Goal: Task Accomplishment & Management: Complete application form

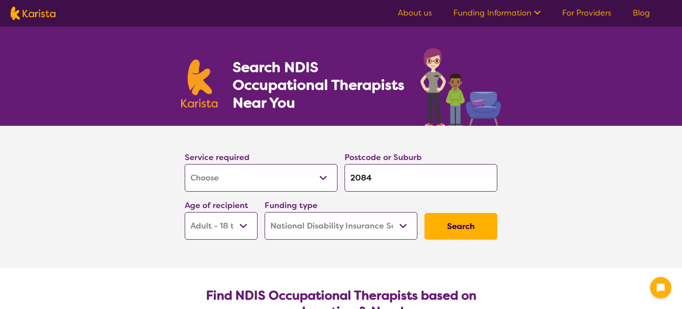
select select "[MEDICAL_DATA]"
select select "AD"
select select "NDIS"
select select "[MEDICAL_DATA]"
select select "AD"
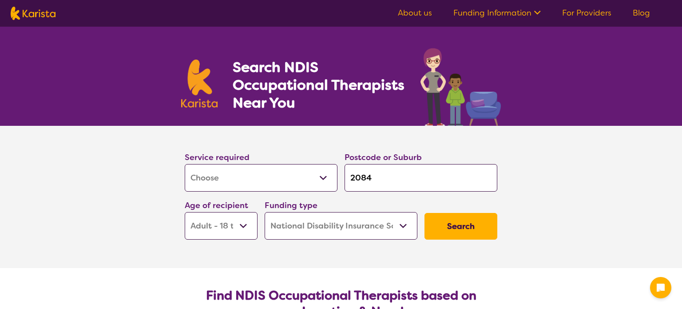
select select "NDIS"
click at [387, 177] on input "2084" at bounding box center [421, 178] width 153 height 28
type input "208"
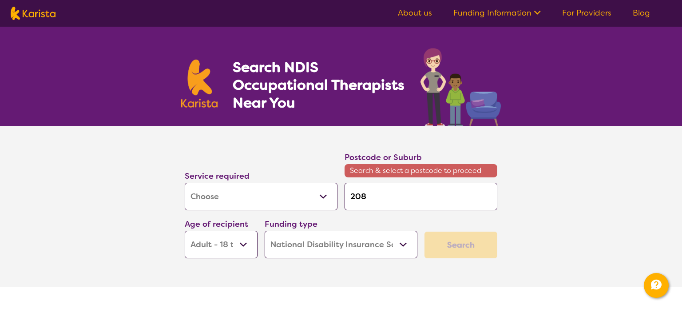
type input "20"
type input "2"
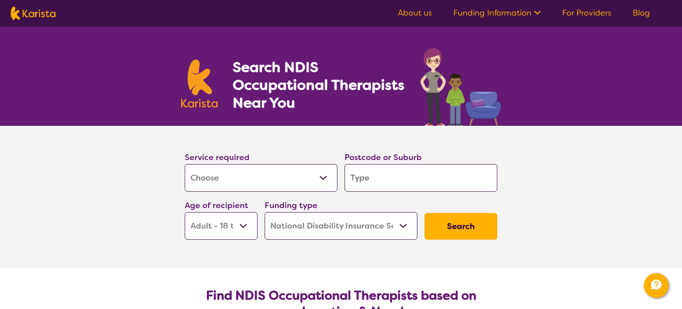
type input "2"
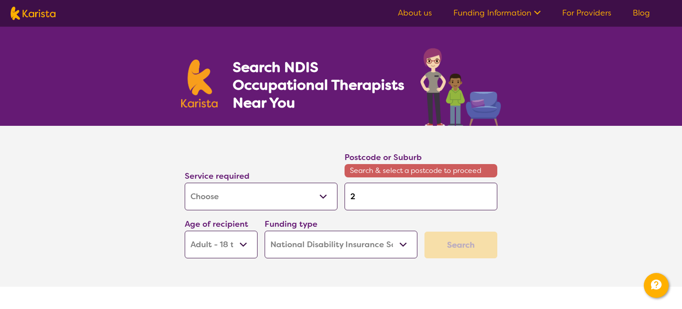
type input "21"
type input "212"
type input "2125"
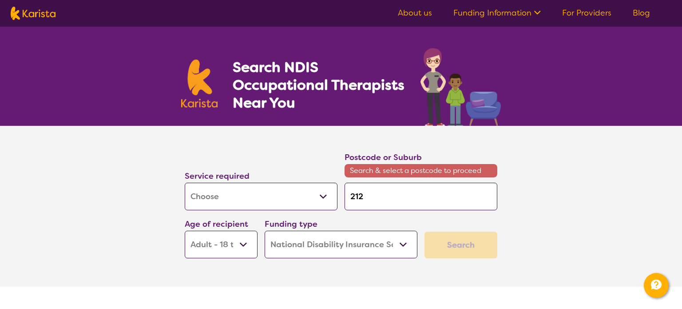
type input "2125"
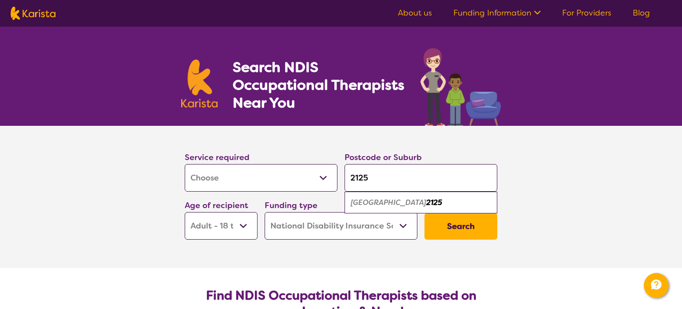
type input "2125"
click at [397, 200] on em "[GEOGRAPHIC_DATA]" at bounding box center [388, 202] width 75 height 9
click at [460, 224] on button "Search" at bounding box center [461, 226] width 73 height 27
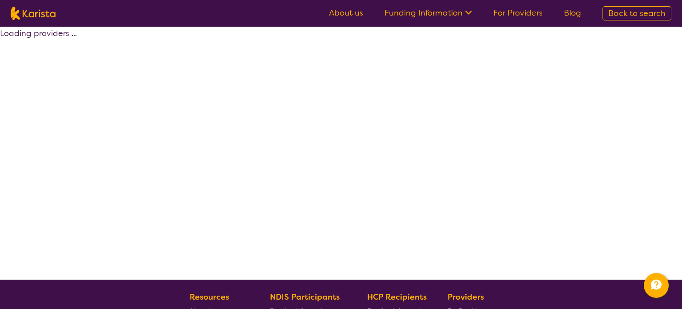
select select "by_score"
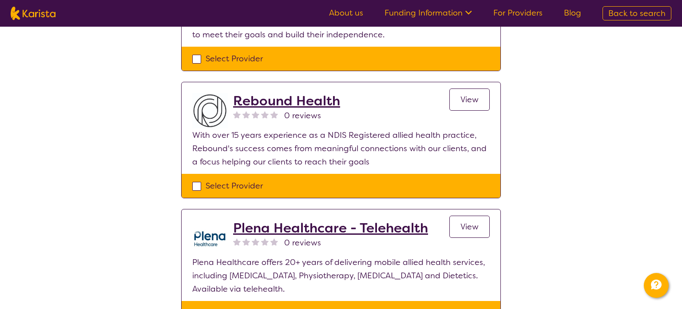
scroll to position [1275, 0]
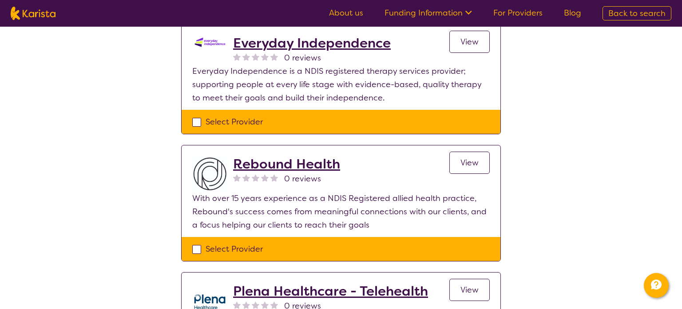
click at [200, 242] on div "Select Provider" at bounding box center [341, 248] width 298 height 13
checkbox input "true"
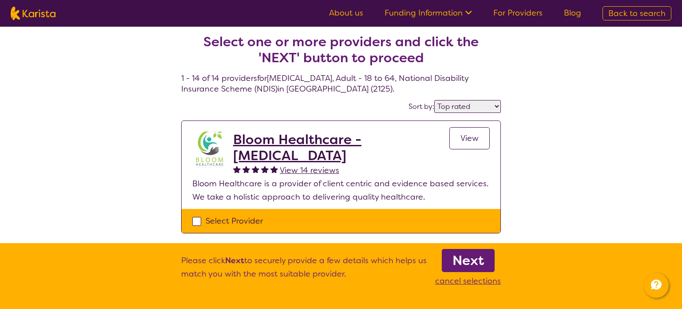
scroll to position [4, 0]
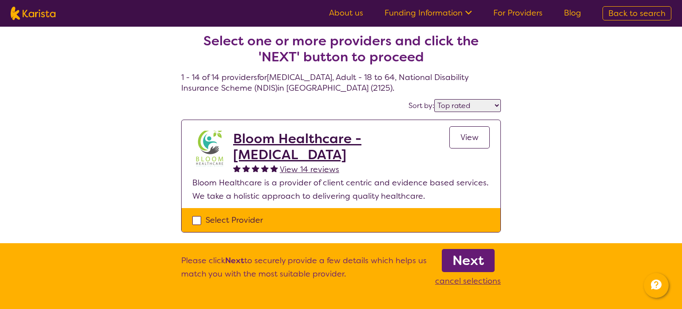
click at [472, 263] on b "Next" at bounding box center [469, 260] width 32 height 18
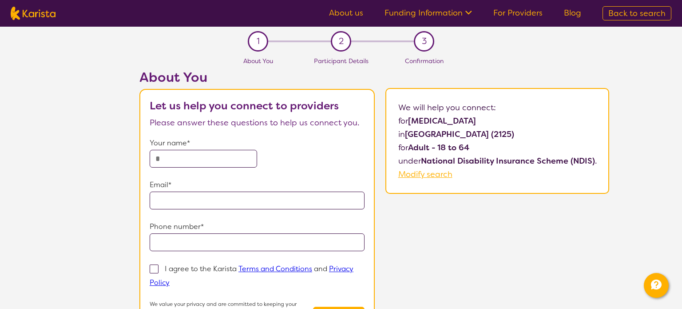
click at [205, 155] on input "text" at bounding box center [203, 159] width 107 height 18
type input "**********"
click at [197, 199] on input "email" at bounding box center [257, 200] width 215 height 18
type input "**********"
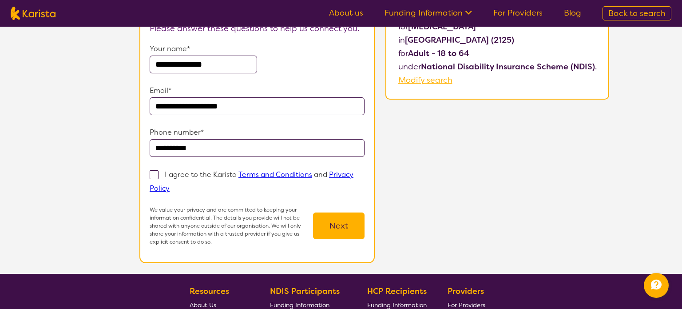
scroll to position [105, 0]
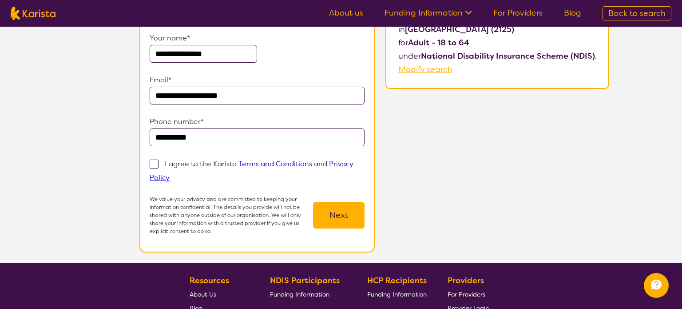
click at [152, 164] on span at bounding box center [154, 163] width 9 height 9
click at [170, 174] on input "I agree to the Karista Terms and Conditions and Privacy Policy" at bounding box center [173, 177] width 6 height 6
checkbox input "true"
click at [334, 211] on button "Next" at bounding box center [339, 215] width 52 height 27
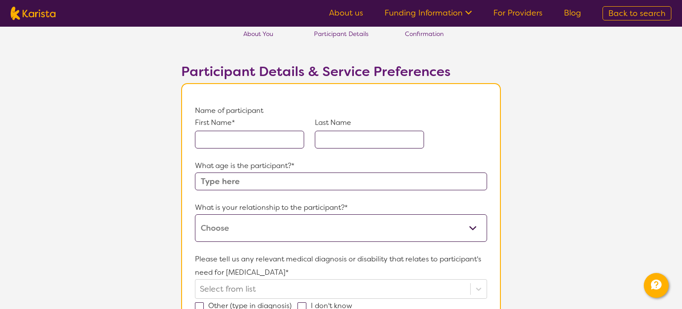
scroll to position [30, 0]
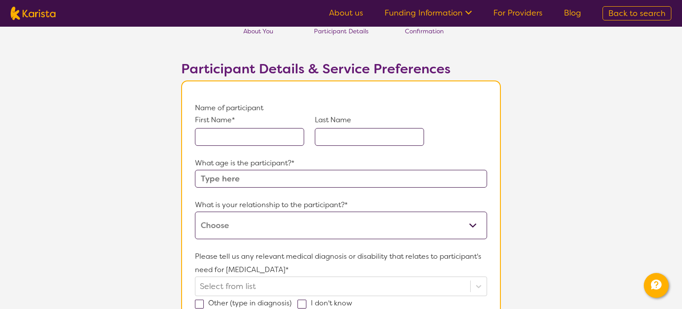
click at [237, 131] on input "text" at bounding box center [249, 137] width 109 height 18
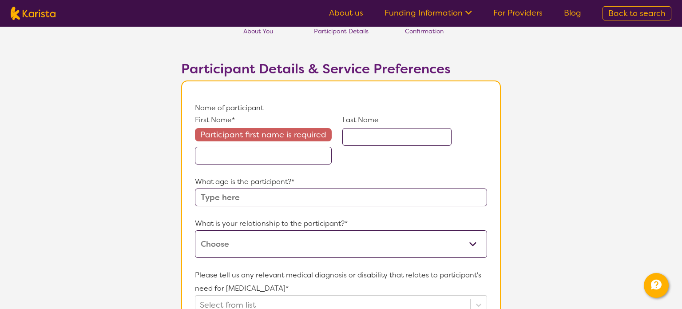
drag, startPoint x: 211, startPoint y: 139, endPoint x: 216, endPoint y: 148, distance: 9.5
click at [214, 143] on div "Participant first name is required" at bounding box center [263, 146] width 137 height 36
drag, startPoint x: 222, startPoint y: 155, endPoint x: 233, endPoint y: 162, distance: 13.6
click at [222, 155] on input "text" at bounding box center [263, 156] width 137 height 18
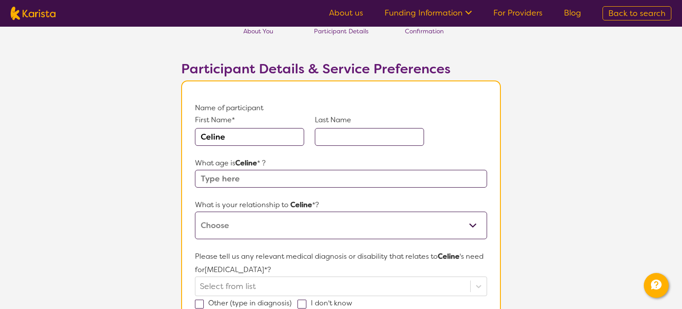
type input "Celine"
type input "Arena"
click at [246, 178] on input "text" at bounding box center [341, 179] width 292 height 18
type input "26"
click at [219, 228] on select "This request is for myself I am their parent I am their child I am their spouse…" at bounding box center [341, 225] width 292 height 28
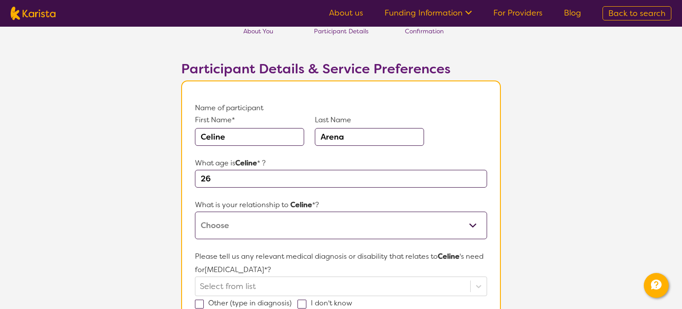
select select "I am their Support Coordinator"
click at [195, 211] on select "This request is for myself I am their parent I am their child I am their spouse…" at bounding box center [341, 225] width 292 height 28
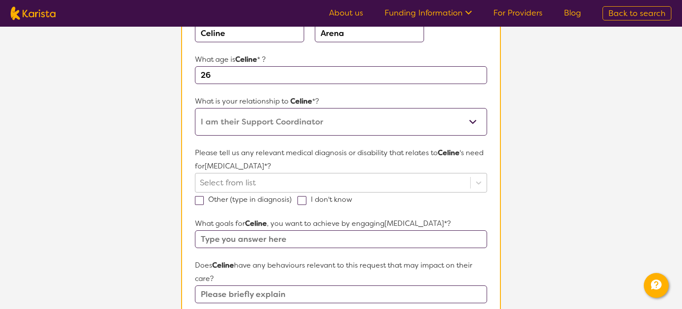
scroll to position [156, 0]
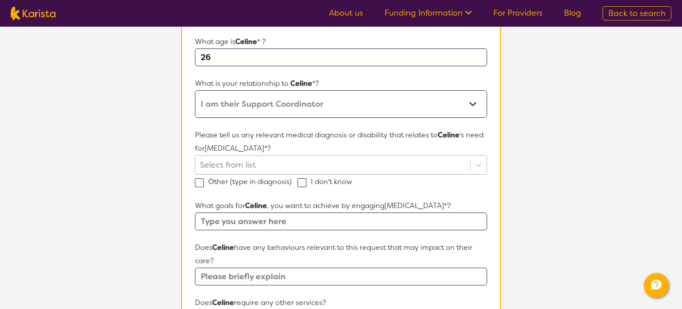
click at [224, 175] on div "Select from list" at bounding box center [341, 165] width 292 height 20
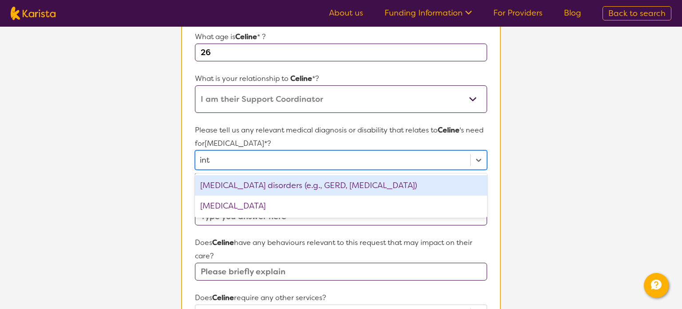
type input "inte"
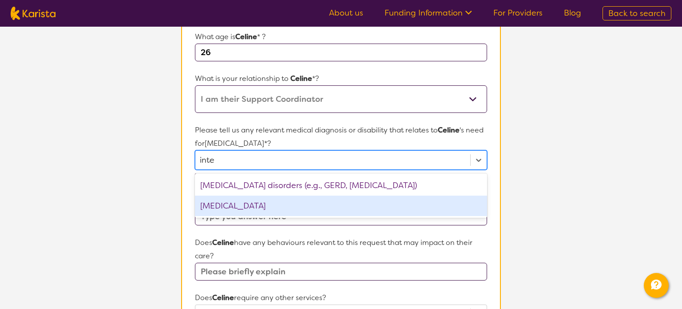
click at [239, 205] on div "[MEDICAL_DATA]" at bounding box center [341, 205] width 292 height 20
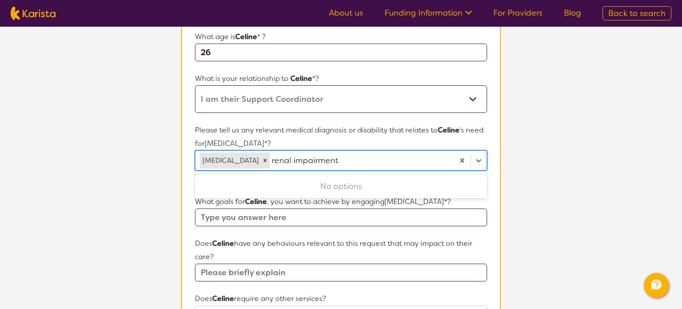
type input "renal impairment"
click at [420, 180] on div "No options" at bounding box center [341, 186] width 292 height 20
drag, startPoint x: 384, startPoint y: 163, endPoint x: 380, endPoint y: 156, distance: 7.6
click at [383, 161] on div at bounding box center [361, 160] width 178 height 15
click at [200, 177] on span at bounding box center [199, 178] width 9 height 9
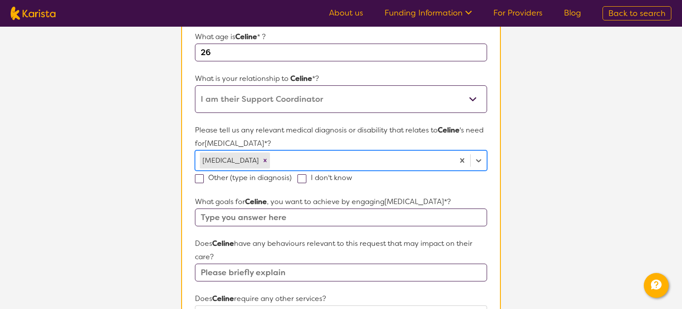
click at [292, 177] on input "Other (type in diagnosis)" at bounding box center [295, 177] width 6 height 6
checkbox input "true"
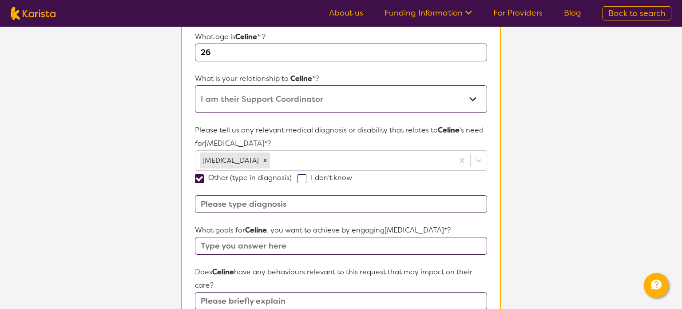
click at [241, 204] on input at bounding box center [341, 204] width 292 height 18
click at [211, 203] on input at bounding box center [341, 204] width 292 height 18
paste input "Renal impairment."
type input "Renal impairment."
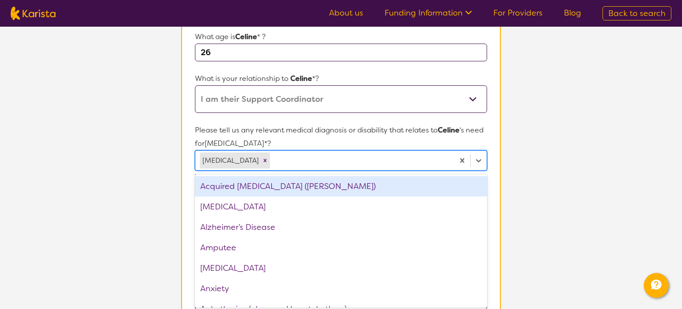
click at [295, 157] on div at bounding box center [361, 160] width 178 height 15
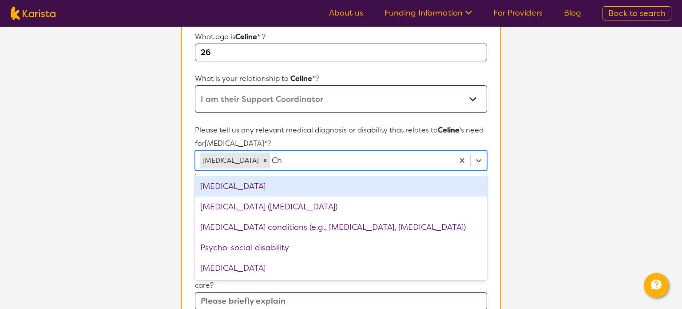
type input "C"
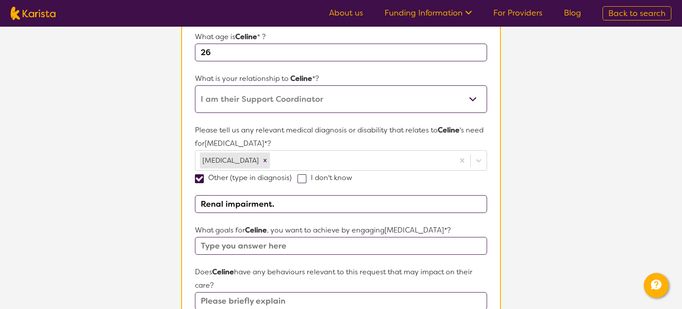
click at [292, 204] on input "Renal impairment." at bounding box center [341, 204] width 292 height 18
paste input "Chromosome [MEDICAL_DATA] IP36."
type input "Renal impairment.Chromosome [MEDICAL_DATA] IP36."
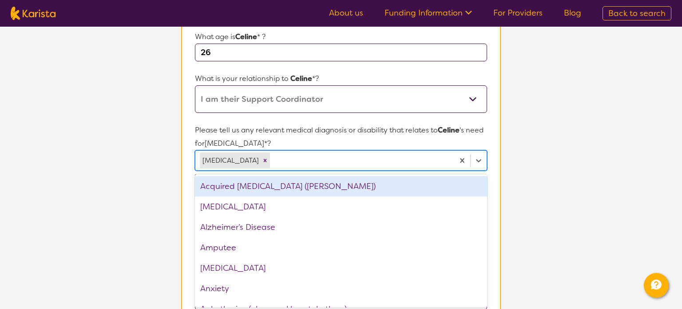
click at [300, 157] on div at bounding box center [361, 160] width 178 height 15
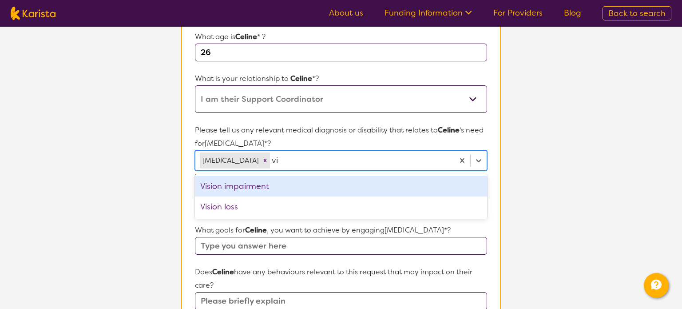
type input "vis"
click at [250, 189] on div "Vision impairment" at bounding box center [341, 186] width 292 height 20
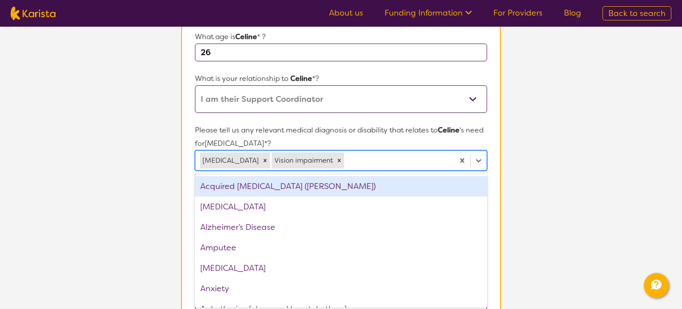
click at [614, 161] on section "L About You 2 Participant Details 3 Confirmation Participant Details & Service …" at bounding box center [341, 277] width 682 height 812
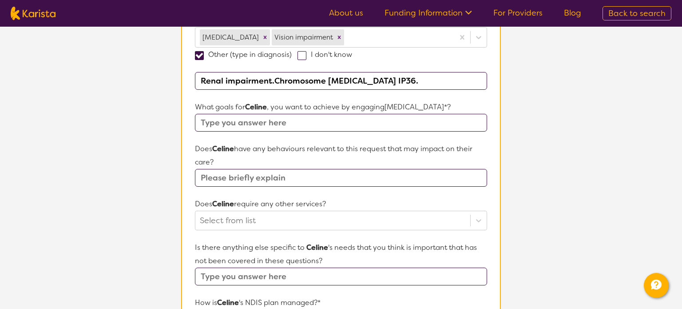
scroll to position [284, 0]
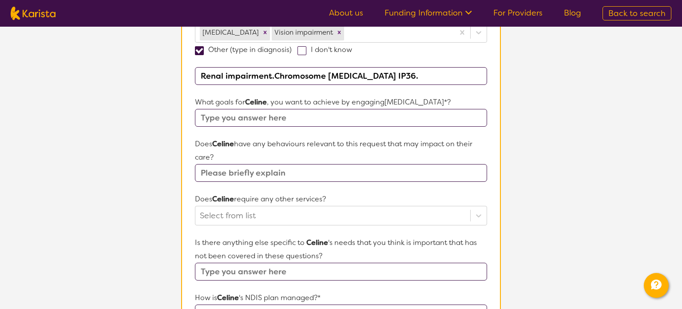
click at [278, 116] on input "text" at bounding box center [341, 118] width 292 height 18
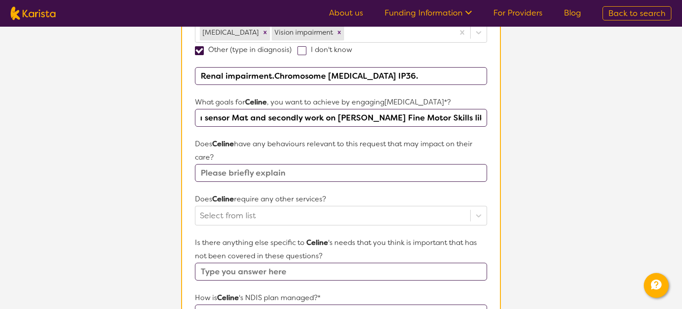
scroll to position [0, 444]
type input "Celine requires an Assessment for AT her home is ceasing over night supports an…"
click at [237, 175] on input "text" at bounding box center [341, 173] width 292 height 18
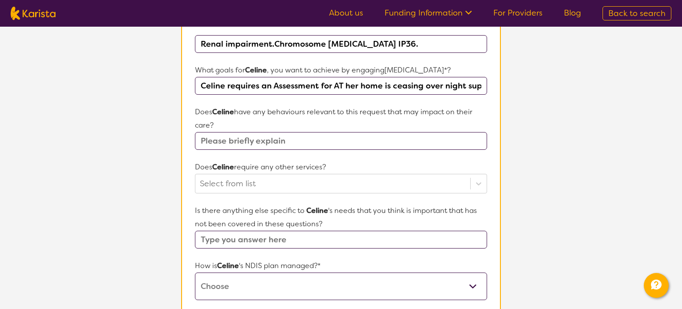
scroll to position [427, 0]
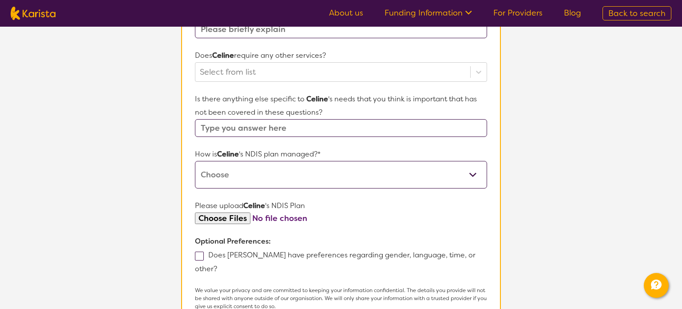
click at [246, 127] on input "text" at bounding box center [341, 128] width 292 height 18
click at [252, 173] on select "Self-managed NDIS plan Managed by a registered plan management provider (not th…" at bounding box center [341, 175] width 292 height 28
select select "Self Managed"
click at [195, 161] on select "Self-managed NDIS plan Managed by a registered plan management provider (not th…" at bounding box center [341, 175] width 292 height 28
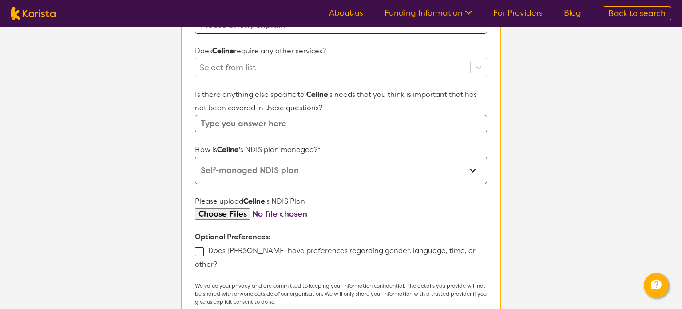
scroll to position [507, 0]
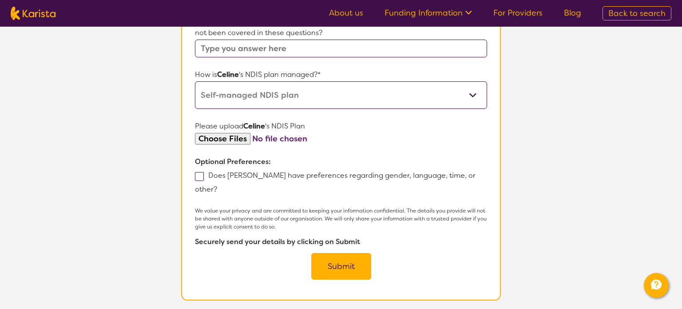
click at [201, 175] on span at bounding box center [199, 176] width 9 height 9
click at [217, 186] on input "Does [PERSON_NAME] have preferences regarding gender, language, time, or other?" at bounding box center [220, 189] width 6 height 6
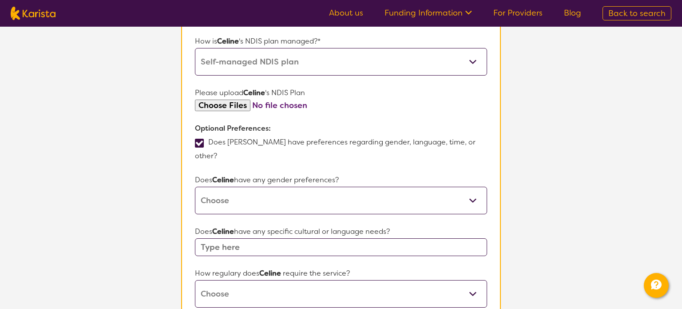
scroll to position [543, 0]
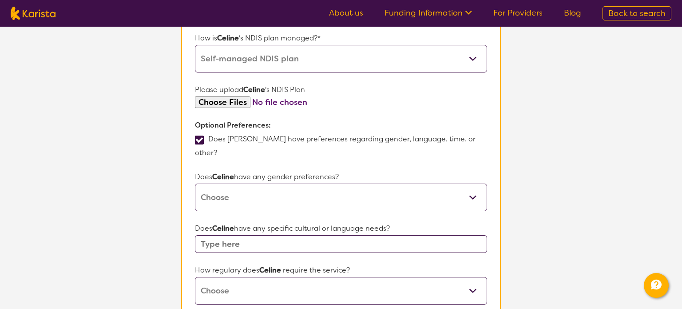
click at [202, 135] on span at bounding box center [199, 139] width 9 height 9
click at [217, 149] on input "Does [PERSON_NAME] have preferences regarding gender, language, time, or other?" at bounding box center [220, 152] width 6 height 6
checkbox input "false"
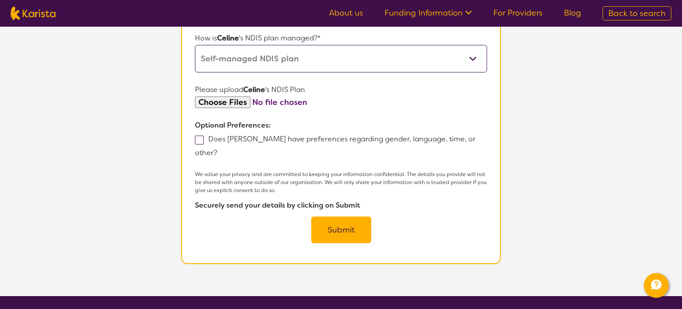
scroll to position [440, 0]
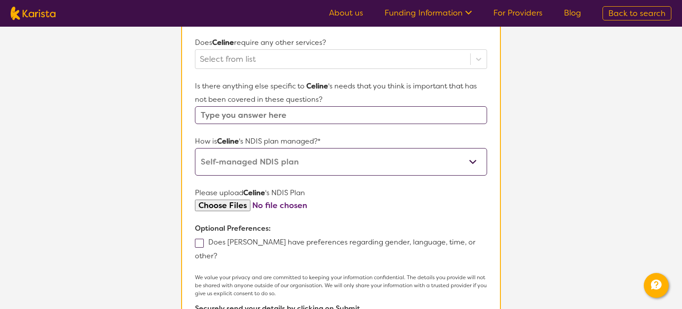
click at [226, 201] on input "file" at bounding box center [341, 205] width 292 height 12
type input "C:\fakepath\NDIS Goals (4).pdf"
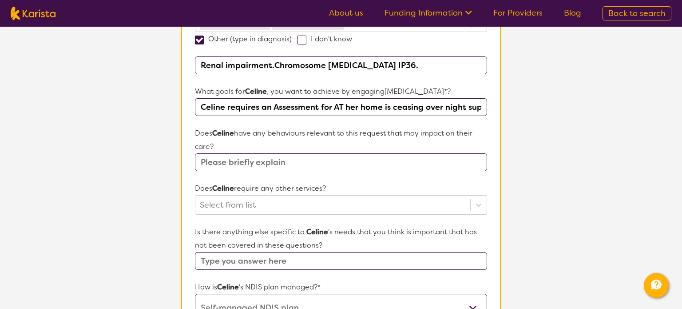
scroll to position [265, 0]
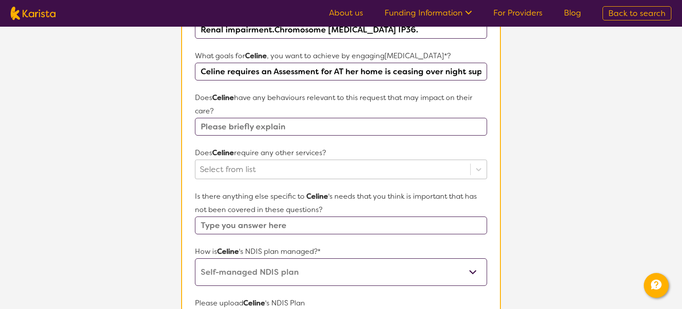
click at [220, 179] on div "Select from list" at bounding box center [341, 169] width 292 height 20
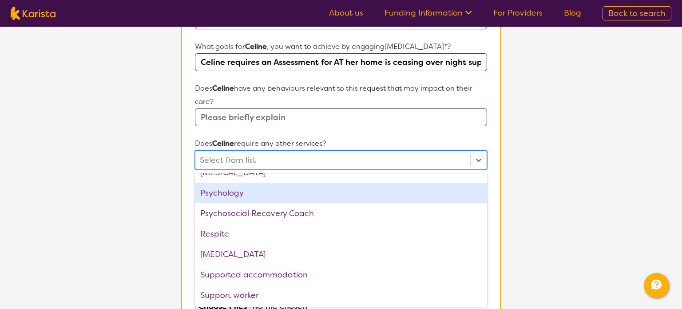
scroll to position [299, 0]
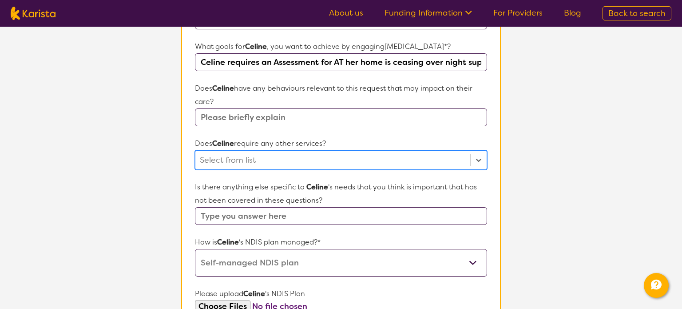
click at [285, 155] on div at bounding box center [333, 159] width 266 height 15
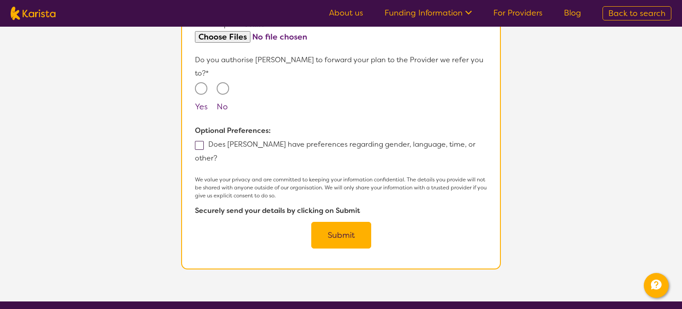
scroll to position [685, 0]
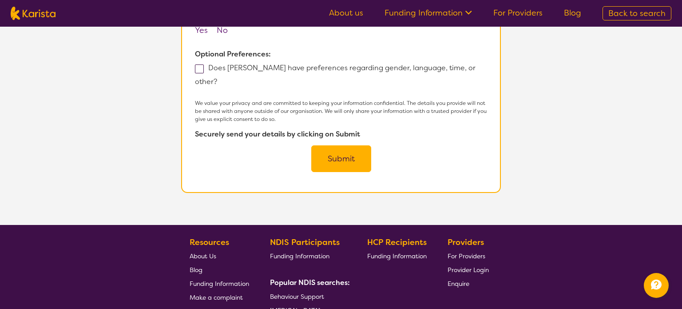
click at [199, 64] on span at bounding box center [199, 68] width 9 height 9
click at [217, 78] on input "Does [PERSON_NAME] have preferences regarding gender, language, time, or other?" at bounding box center [220, 81] width 6 height 6
checkbox input "true"
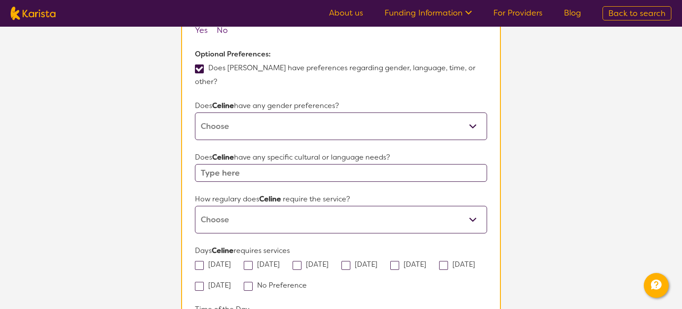
click at [246, 206] on select "Daily Twice a week Weekly Every fortnight Monthly Other" at bounding box center [341, 220] width 292 height 28
click at [249, 206] on select "Daily Twice a week Weekly Every fortnight Monthly Other" at bounding box center [341, 220] width 292 height 28
click at [251, 206] on select "Daily Twice a week Weekly Every fortnight Monthly Other" at bounding box center [341, 220] width 292 height 28
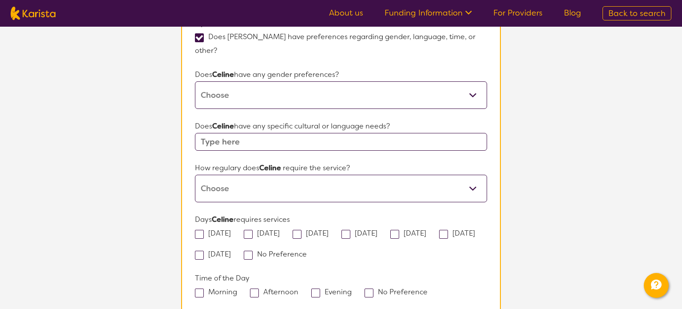
scroll to position [727, 0]
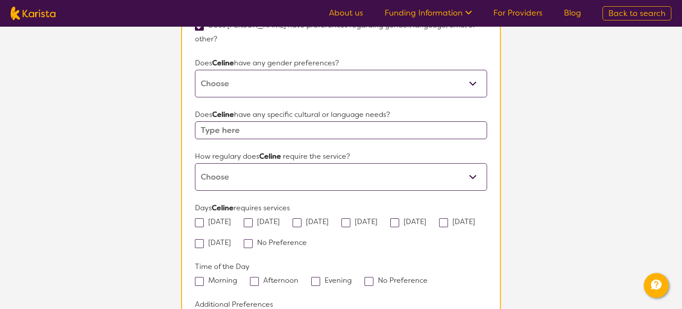
click at [254, 277] on span at bounding box center [254, 281] width 9 height 9
click at [298, 277] on input "Afternoon" at bounding box center [301, 280] width 6 height 6
checkbox input "true"
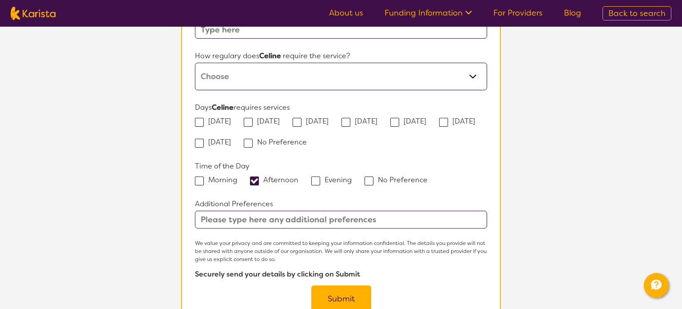
click at [340, 285] on button "Submit" at bounding box center [341, 298] width 60 height 27
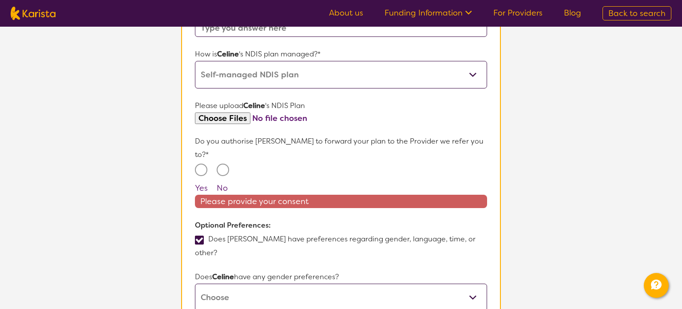
click at [222, 163] on input "No" at bounding box center [223, 169] width 12 height 12
radio input "true"
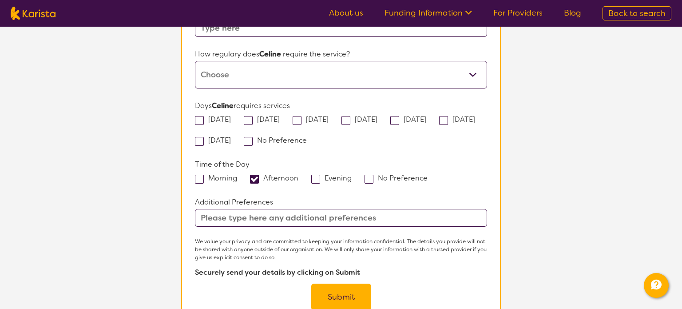
scroll to position [834, 0]
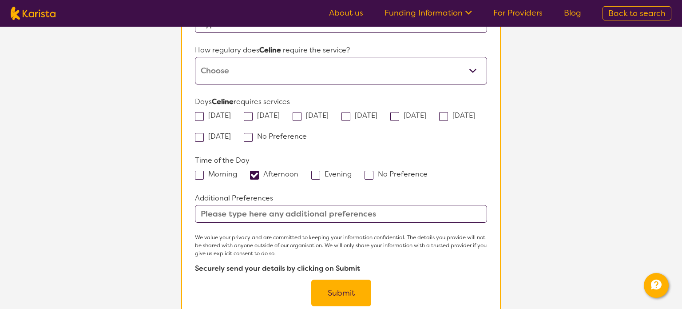
click at [338, 279] on button "Submit" at bounding box center [341, 292] width 60 height 27
